Goal: Find specific page/section: Find specific page/section

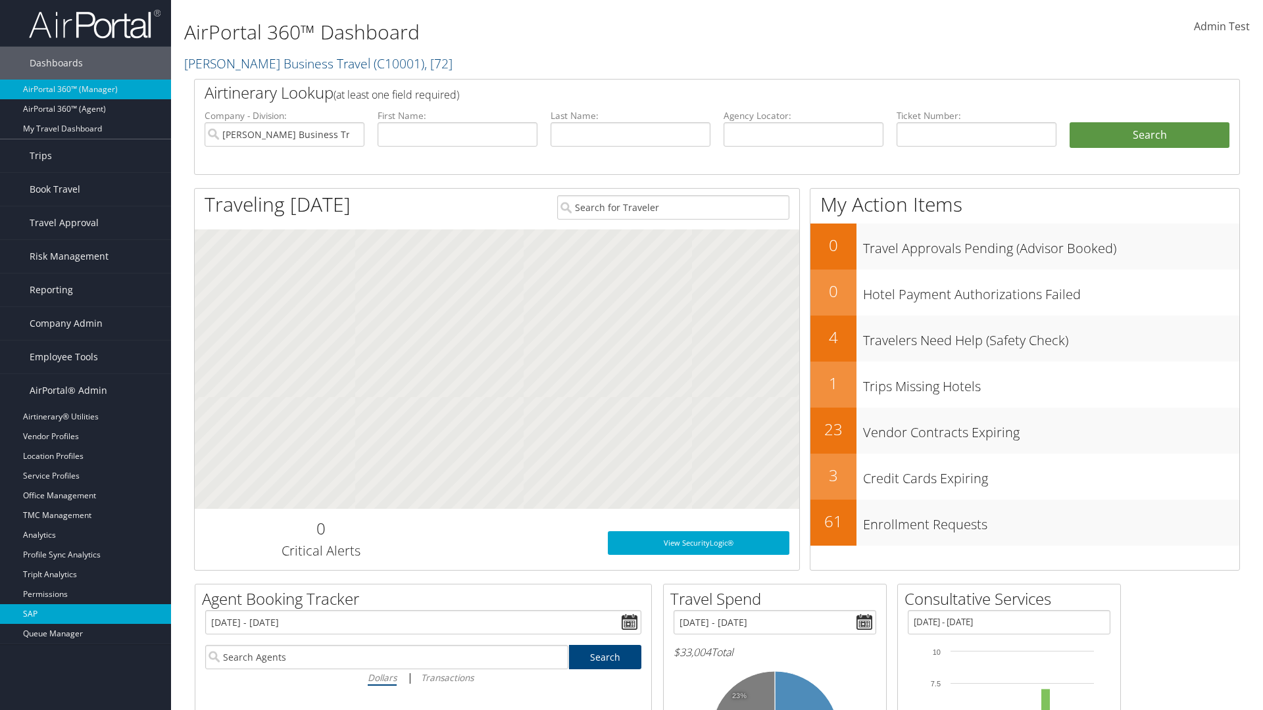
click at [86, 614] on link "SAP" at bounding box center [85, 614] width 171 height 20
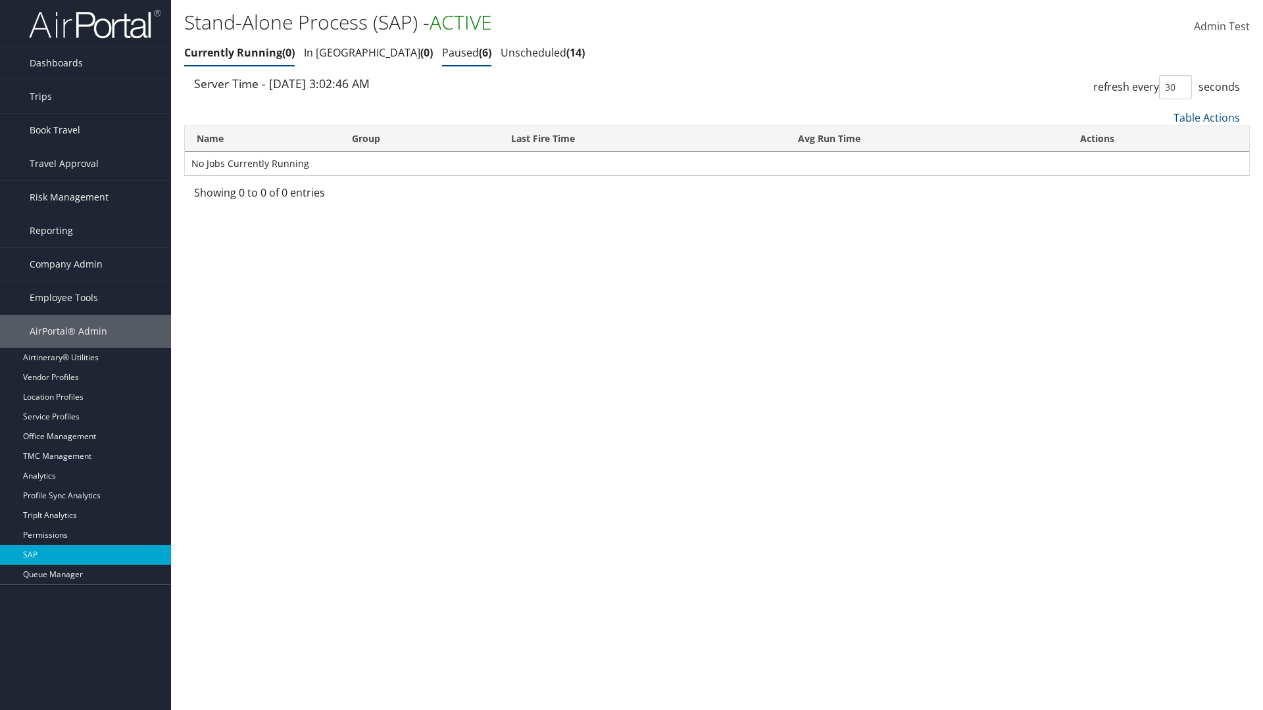
click at [442, 53] on link "Paused 6" at bounding box center [466, 52] width 49 height 14
